Goal: Check status: Check status

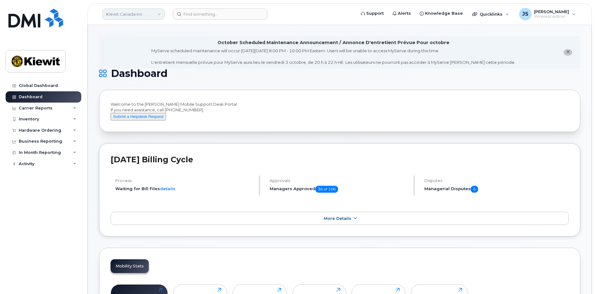
click at [130, 11] on link "Kiewit Canada Inc" at bounding box center [133, 13] width 63 height 11
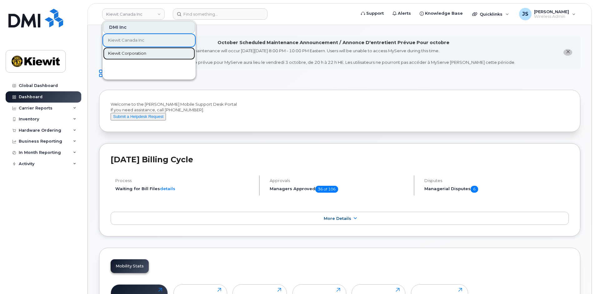
click at [128, 52] on span "Kiewit Corporation" at bounding box center [127, 53] width 38 height 6
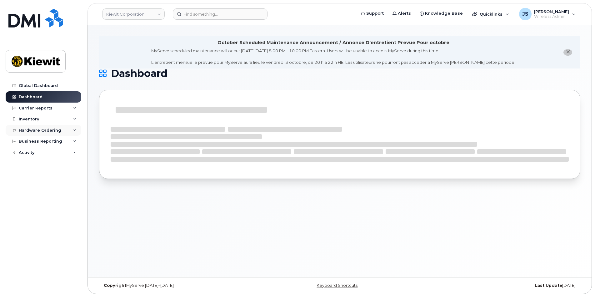
click at [24, 128] on div "Hardware Ordering" at bounding box center [40, 130] width 43 height 5
click at [23, 153] on div "Orders" at bounding box center [29, 154] width 15 height 6
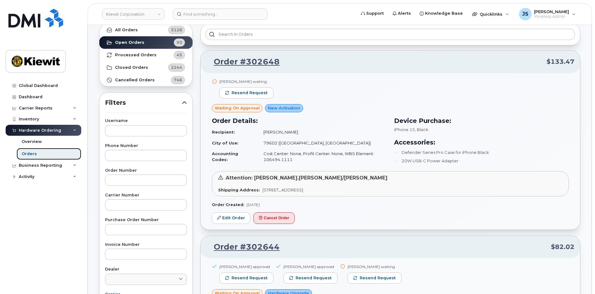
scroll to position [94, 0]
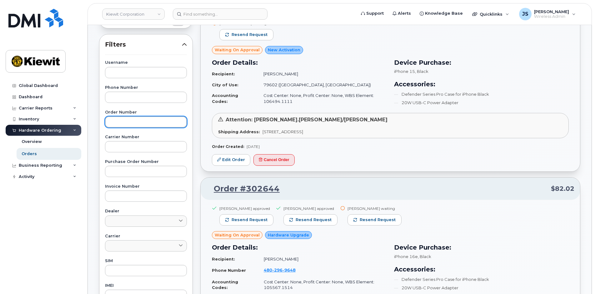
click at [133, 120] on input "text" at bounding box center [146, 121] width 82 height 11
paste input "302471"
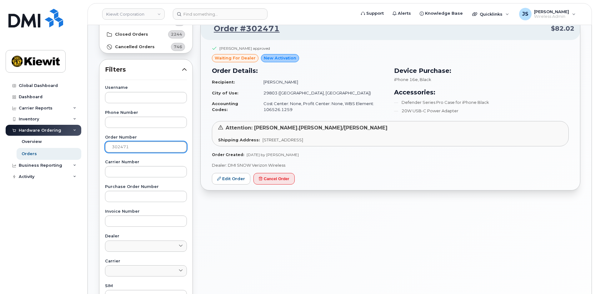
scroll to position [31, 0]
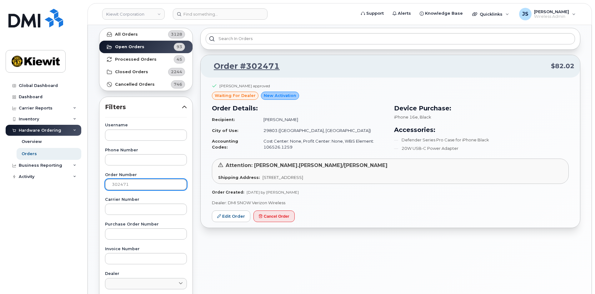
drag, startPoint x: 136, startPoint y: 186, endPoint x: -36, endPoint y: 166, distance: 173.8
click at [0, 166] on html "Kiewit Corporation Support Alerts Knowledge Base Quicklinks Suspend / Cancel De…" at bounding box center [297, 230] width 595 height 522
paste input "129"
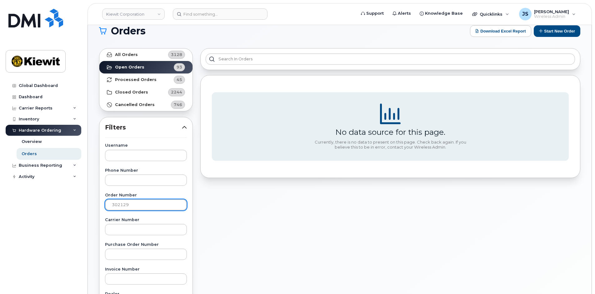
scroll to position [0, 0]
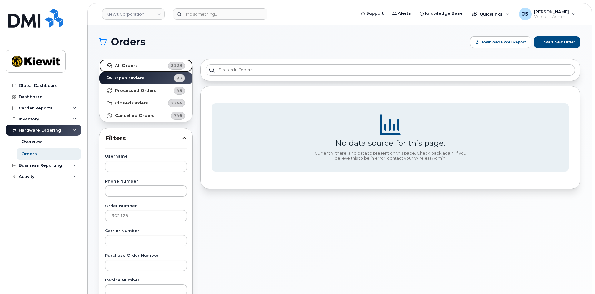
click at [116, 63] on strong "All Orders" at bounding box center [126, 65] width 23 height 5
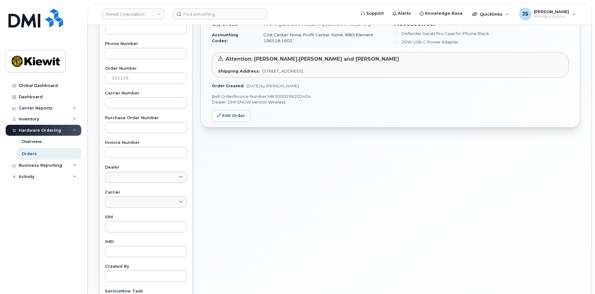
scroll to position [134, 0]
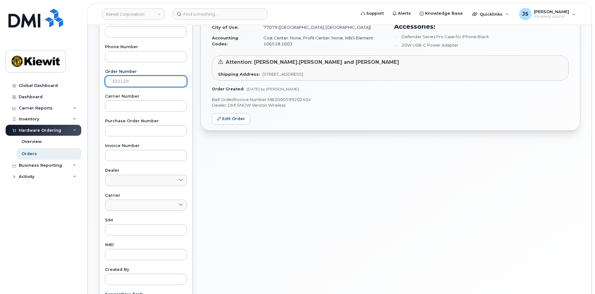
drag, startPoint x: 73, startPoint y: 71, endPoint x: 84, endPoint y: 69, distance: 10.9
click at [88, 63] on div "Kiewit Corporation Support Alerts Knowledge Base Quicklinks Suspend / Cancel De…" at bounding box center [340, 129] width 504 height 477
paste input "489"
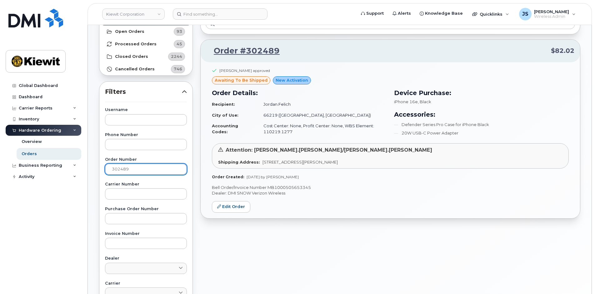
scroll to position [41, 0]
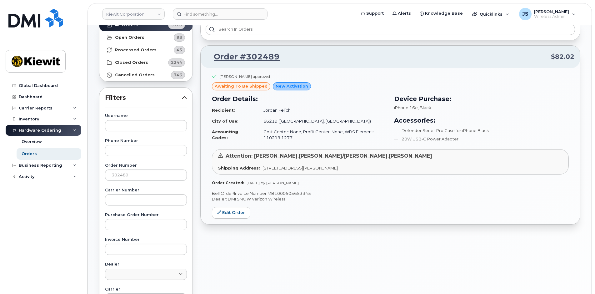
click at [295, 259] on div "Order #302489 $82.02 Renae Botello approved awaiting to be shipped New Activati…" at bounding box center [391, 234] width 388 height 439
click at [88, 160] on div "Kiewit Corporation Support Alerts Knowledge Base Quicklinks Suspend / Cancel De…" at bounding box center [340, 222] width 504 height 477
paste input "74"
type input "302474"
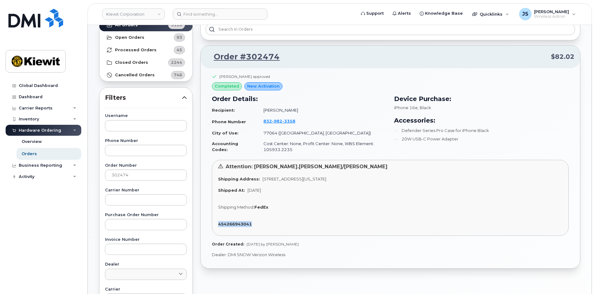
drag, startPoint x: 256, startPoint y: 226, endPoint x: 215, endPoint y: 223, distance: 41.4
click at [215, 223] on div "Attention: Justin.Brickey/Shannon Farr Shipping Address: 16301 Texas 249 Access…" at bounding box center [390, 198] width 357 height 76
copy strong "454266943041"
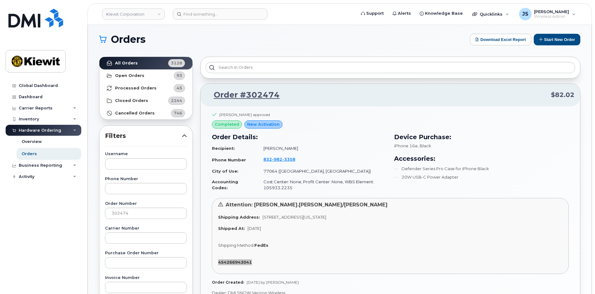
scroll to position [0, 0]
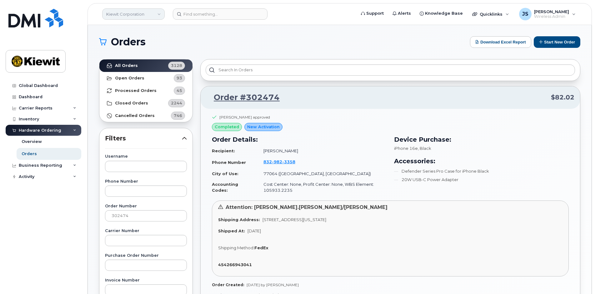
click at [144, 13] on link "Kiewit Corporation" at bounding box center [133, 13] width 63 height 11
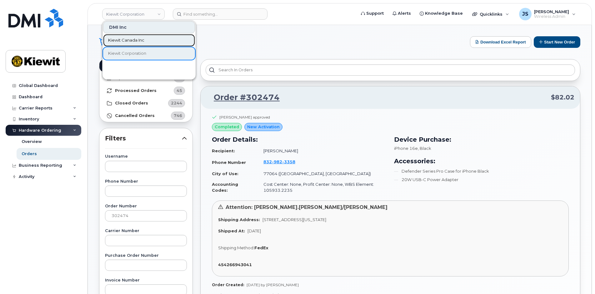
click at [129, 41] on span "Kiewit Canada Inc" at bounding box center [126, 40] width 36 height 6
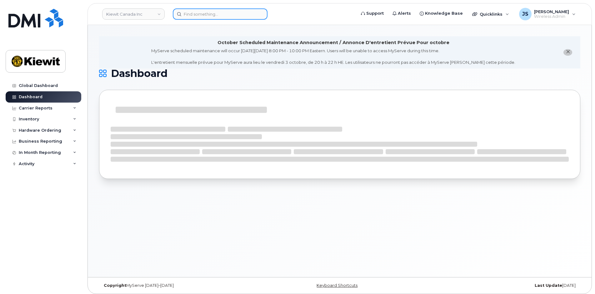
click at [215, 14] on input at bounding box center [220, 13] width 95 height 11
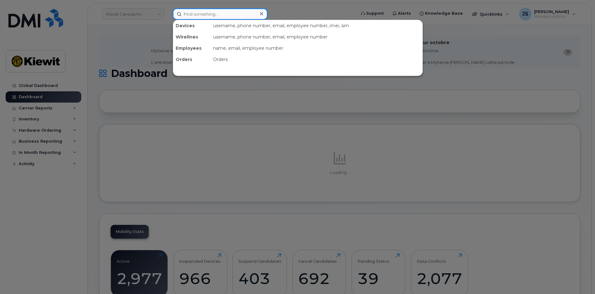
paste input "302184"
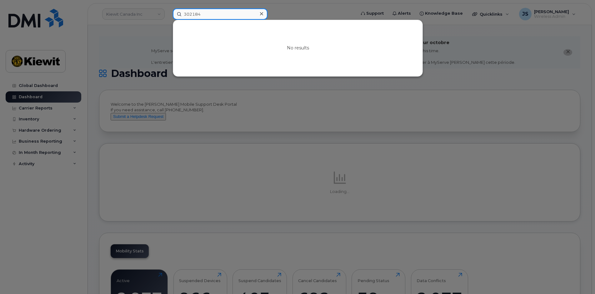
type input "302184"
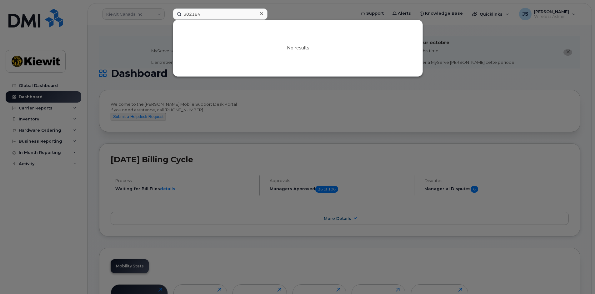
click at [77, 135] on div at bounding box center [297, 147] width 595 height 294
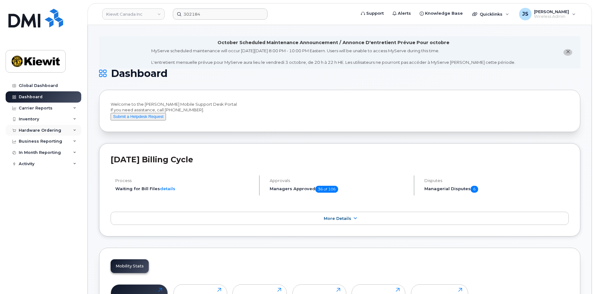
click at [38, 131] on div "Hardware Ordering" at bounding box center [40, 130] width 43 height 5
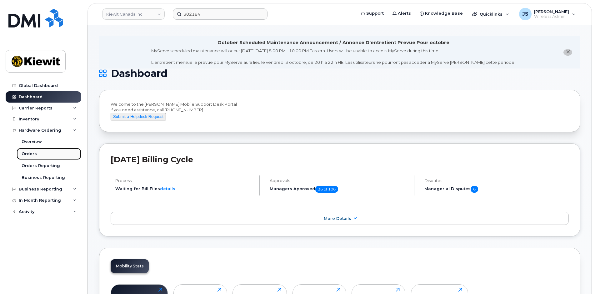
click at [35, 153] on div "Orders" at bounding box center [29, 154] width 15 height 6
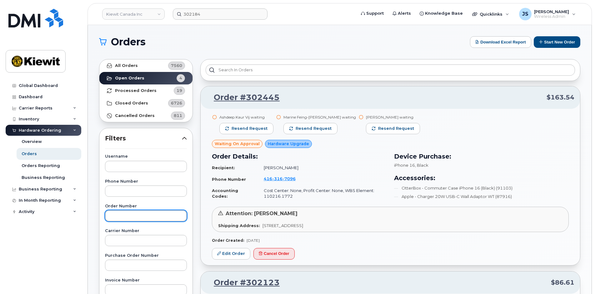
click at [128, 214] on input "text" at bounding box center [146, 215] width 82 height 11
paste input "302184"
type input "302184"
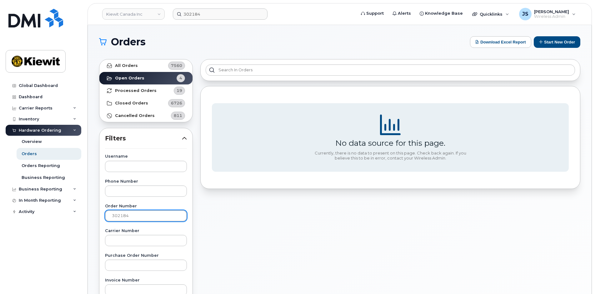
click at [111, 215] on input "302184" at bounding box center [146, 215] width 82 height 11
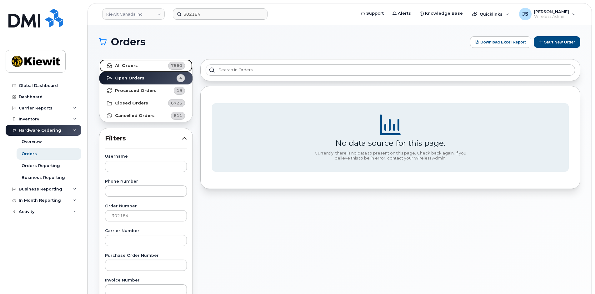
click at [136, 62] on link "All Orders 7560" at bounding box center [145, 65] width 93 height 13
